Goal: Navigation & Orientation: Find specific page/section

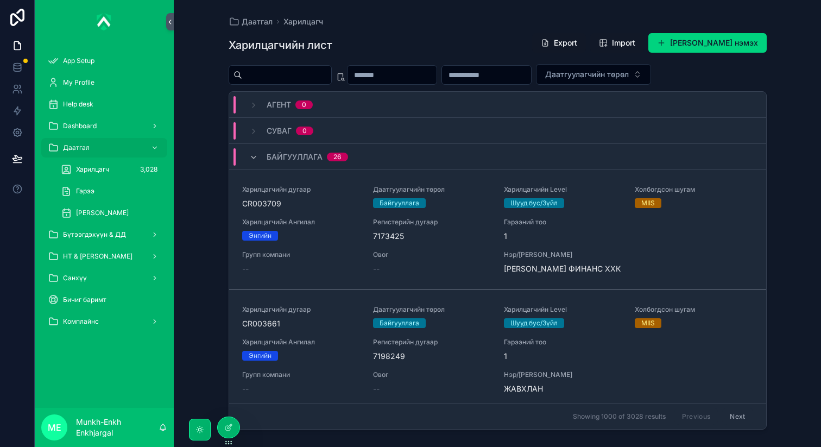
click at [93, 234] on span "Бүтээгдэхүүн & ДД" at bounding box center [94, 234] width 63 height 9
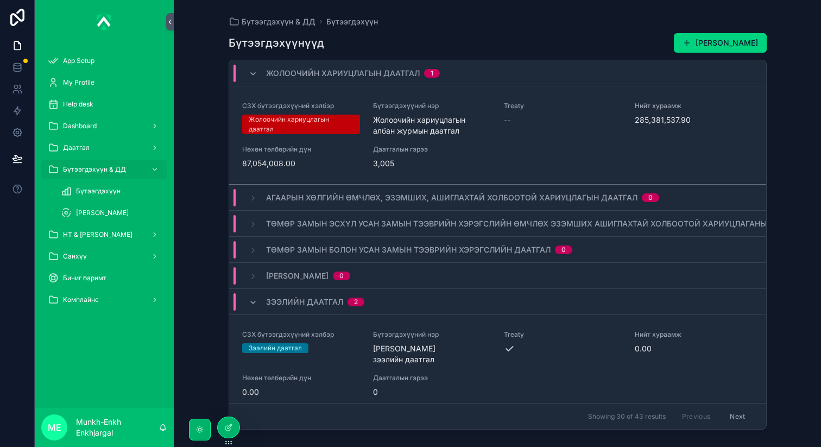
click at [122, 187] on div "Бүтээгдэхүүн" at bounding box center [111, 190] width 100 height 17
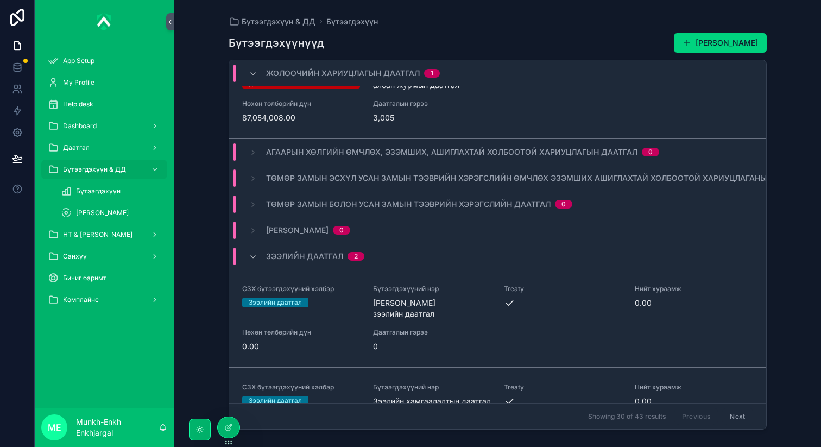
scroll to position [50, 0]
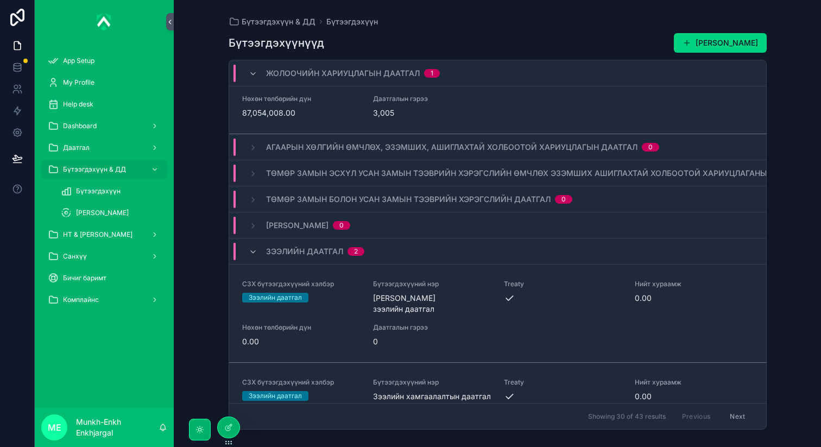
click at [461, 143] on span "Агаарын хөлгийн өмчлөх, эзэмших, ашиглахтай холбоотой хариуцлагын даатгал" at bounding box center [451, 147] width 371 height 11
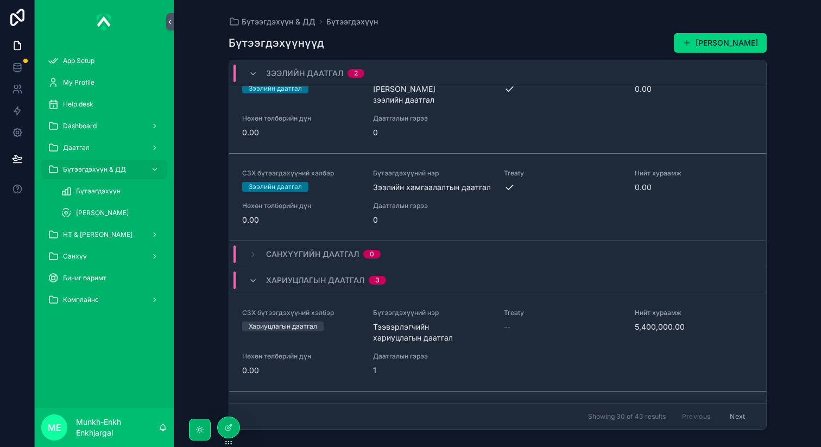
scroll to position [264, 0]
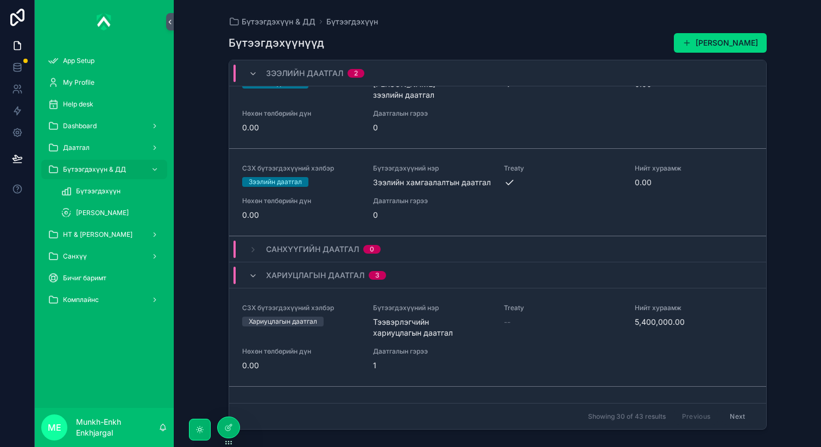
click at [280, 236] on div "Санхүүгийн даатгал 0" at bounding box center [497, 249] width 537 height 26
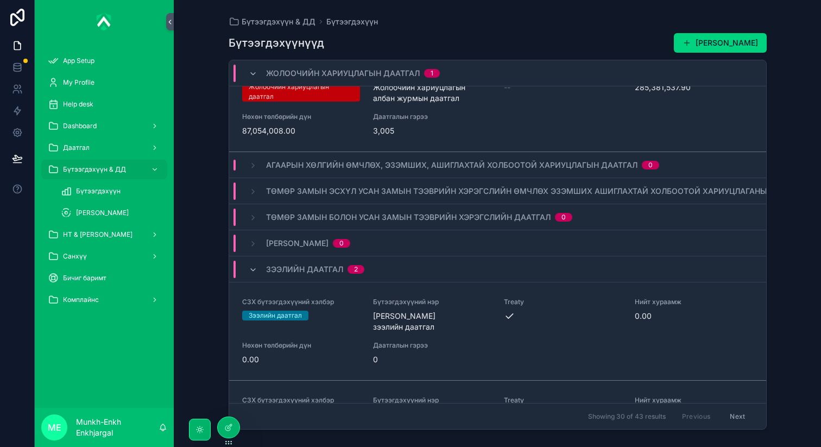
scroll to position [36, 0]
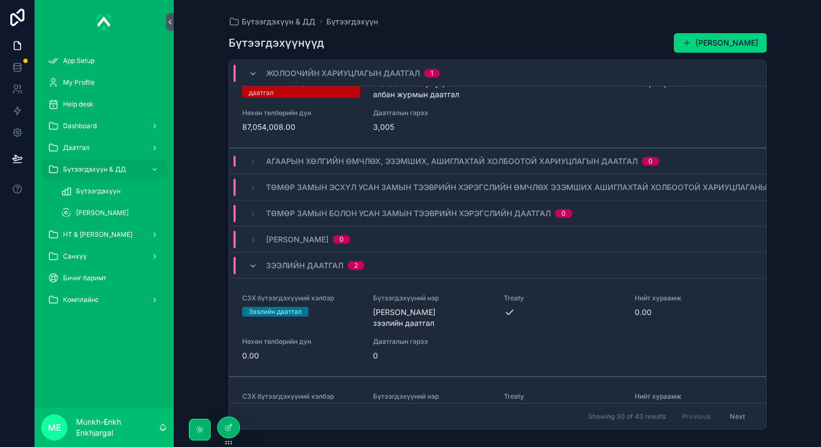
click at [301, 272] on div "Зээлийн даатгал 2" at bounding box center [315, 265] width 98 height 17
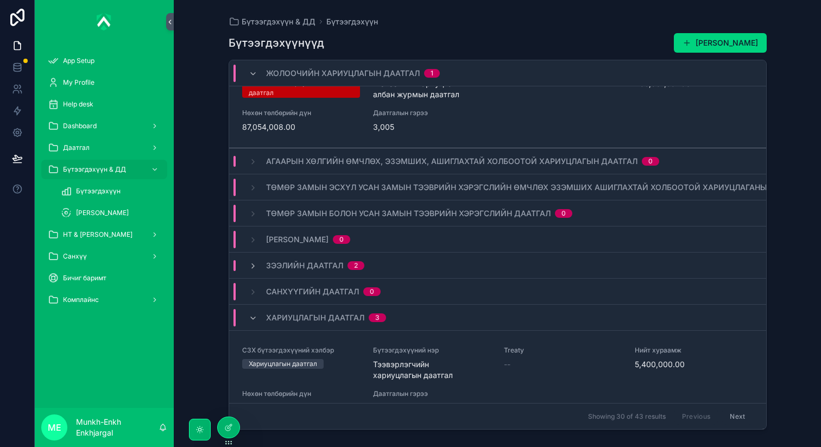
click at [300, 270] on div "Зээлийн даатгал 2" at bounding box center [497, 265] width 537 height 26
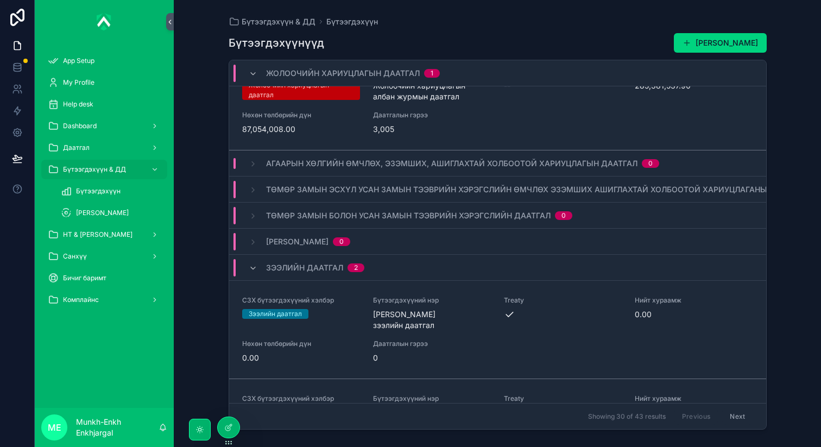
scroll to position [0, 0]
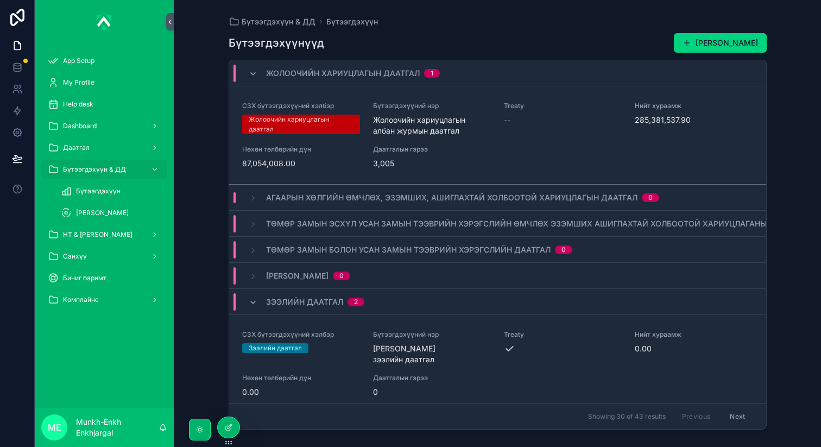
click at [144, 262] on div "Санхүү" at bounding box center [104, 256] width 113 height 17
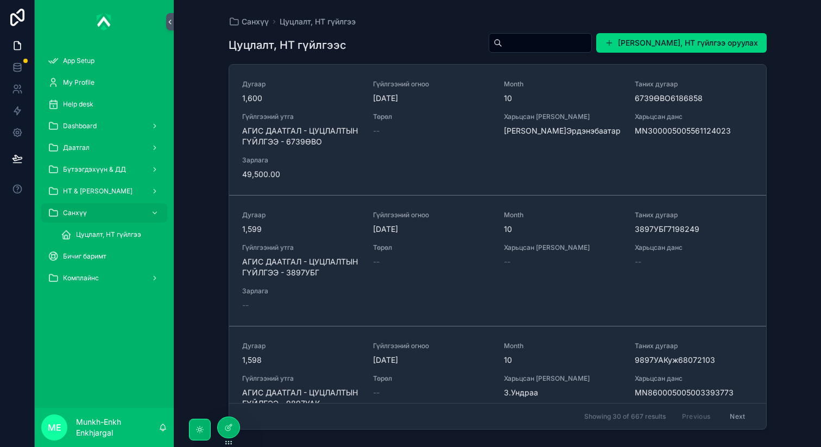
click at [140, 197] on div "НТ & [PERSON_NAME]" at bounding box center [104, 190] width 113 height 17
